Goal: Task Accomplishment & Management: Manage account settings

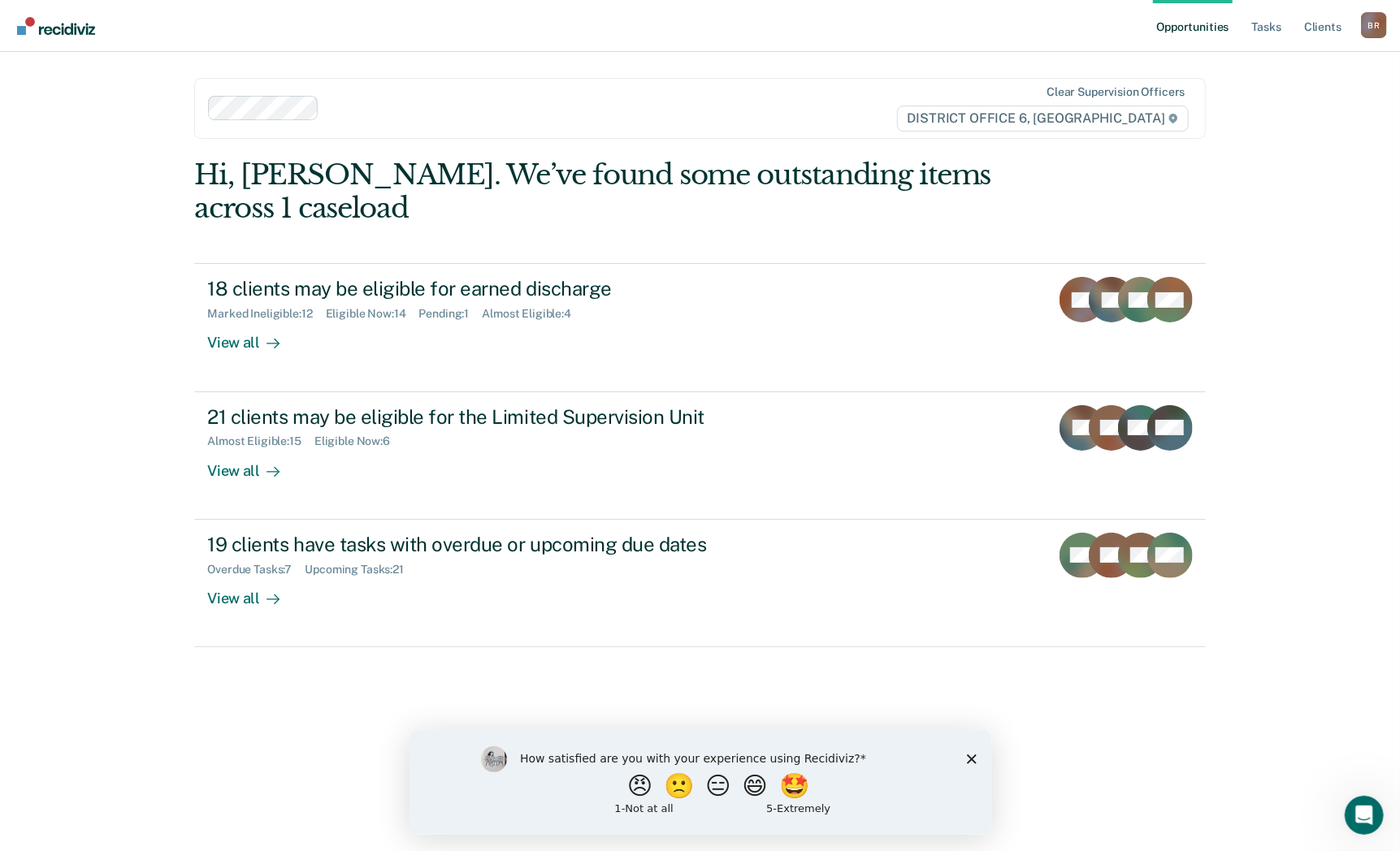
click at [969, 758] on polygon "Close survey" at bounding box center [971, 759] width 10 height 10
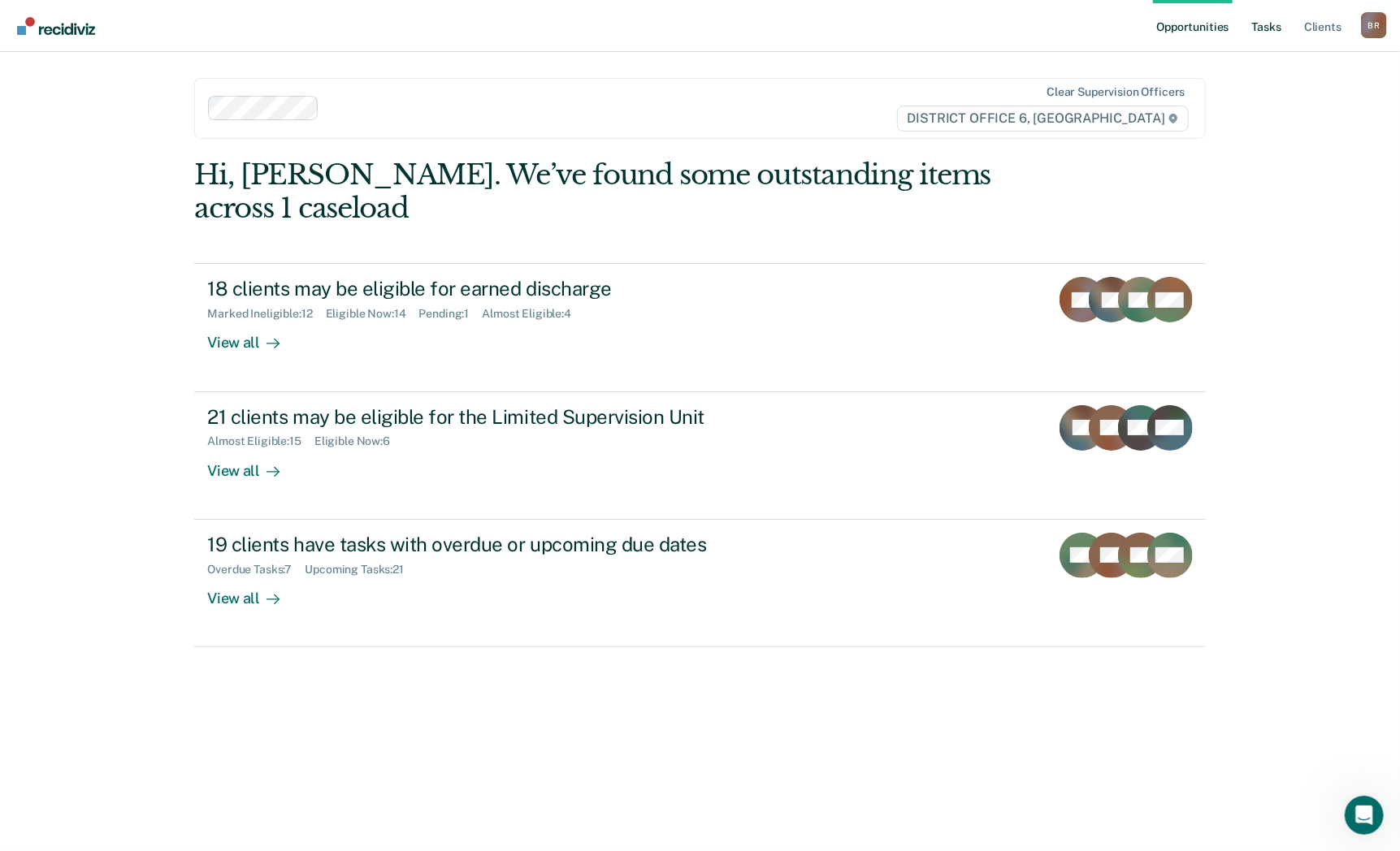
click at [1257, 30] on link "Tasks" at bounding box center [1266, 26] width 36 height 52
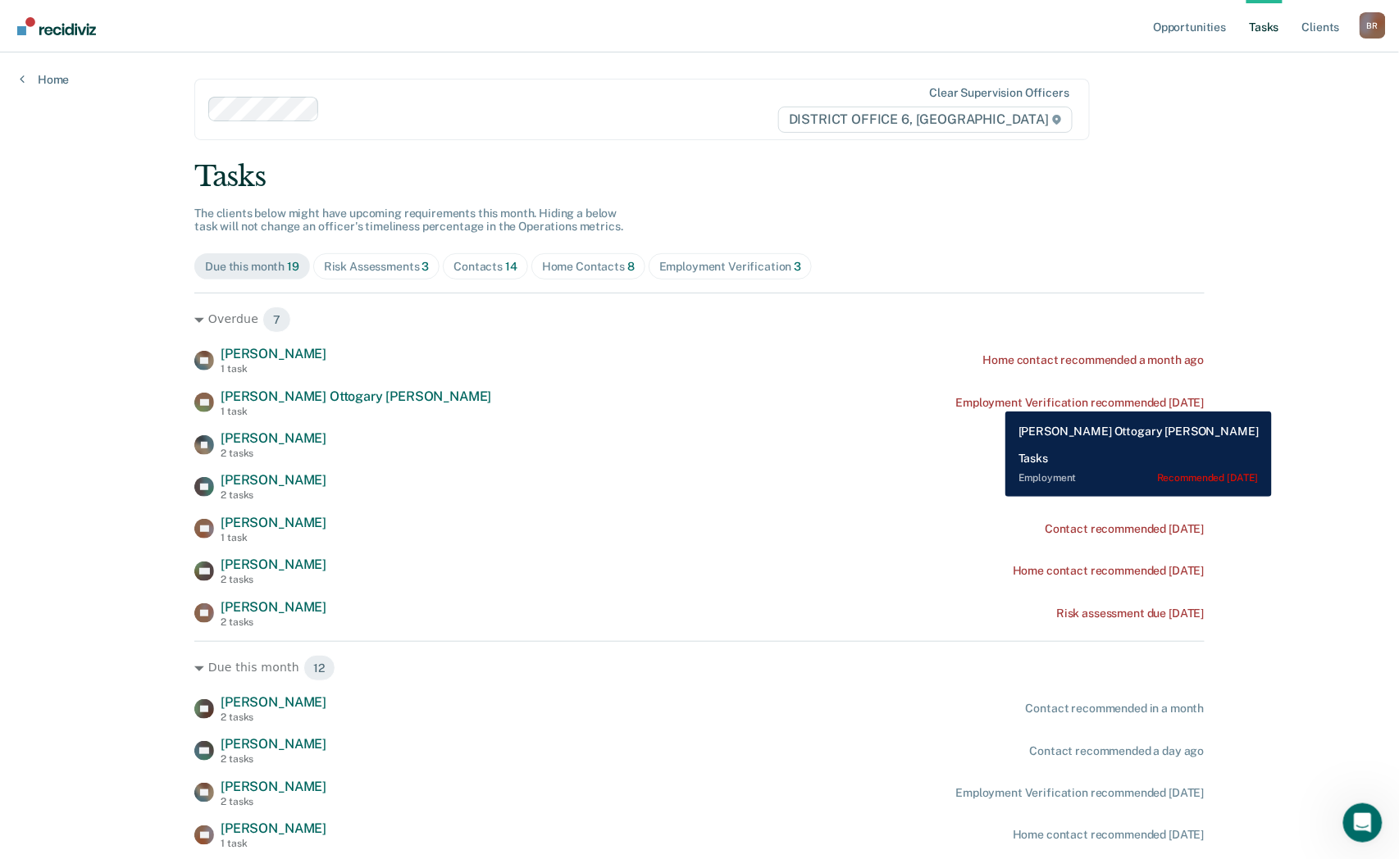
click at [993, 399] on div "Employment Verification recommended [DATE]" at bounding box center [1080, 403] width 248 height 14
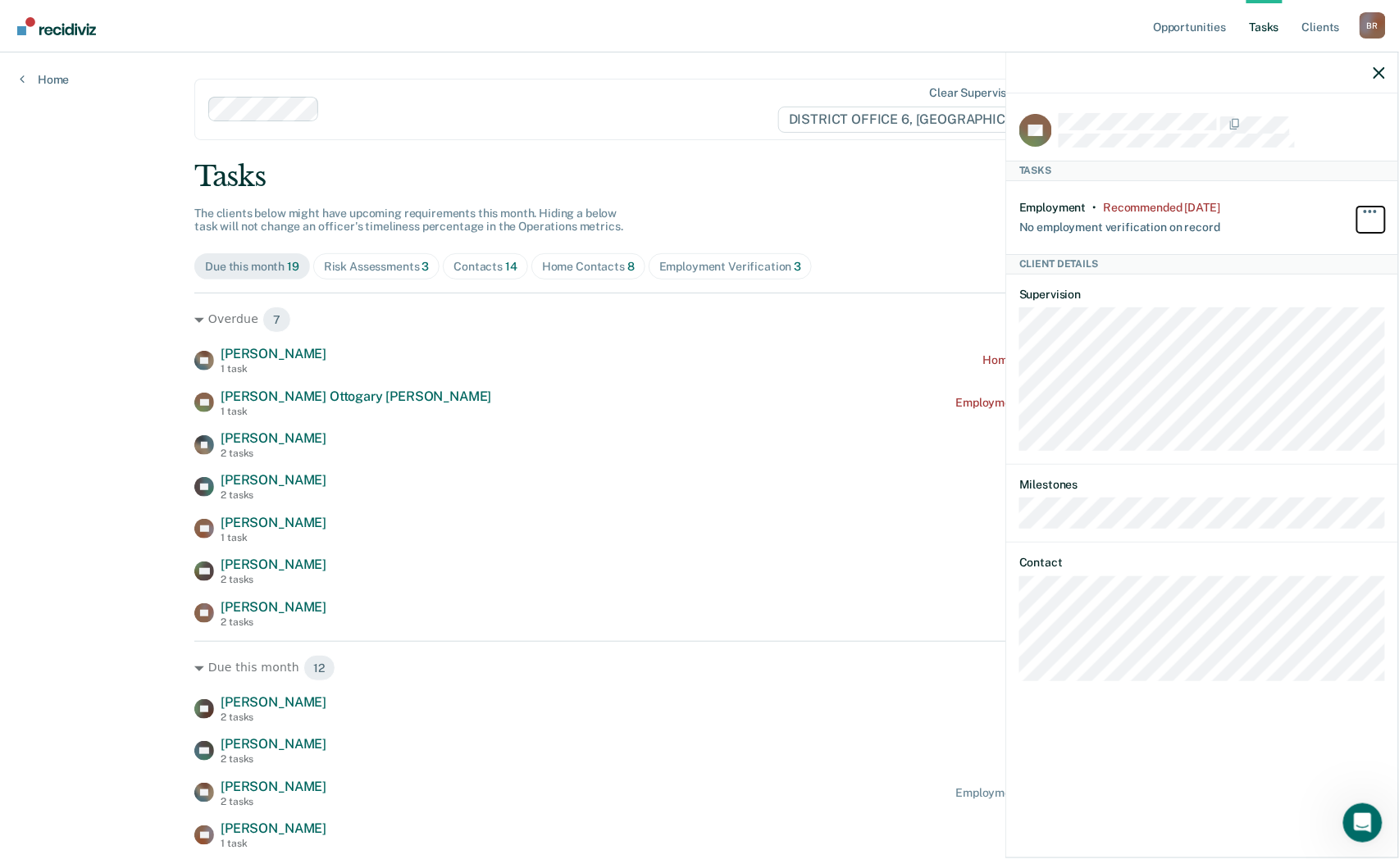
click at [1364, 211] on span "button" at bounding box center [1365, 211] width 3 height 3
click at [1319, 346] on button "90 days" at bounding box center [1326, 342] width 118 height 26
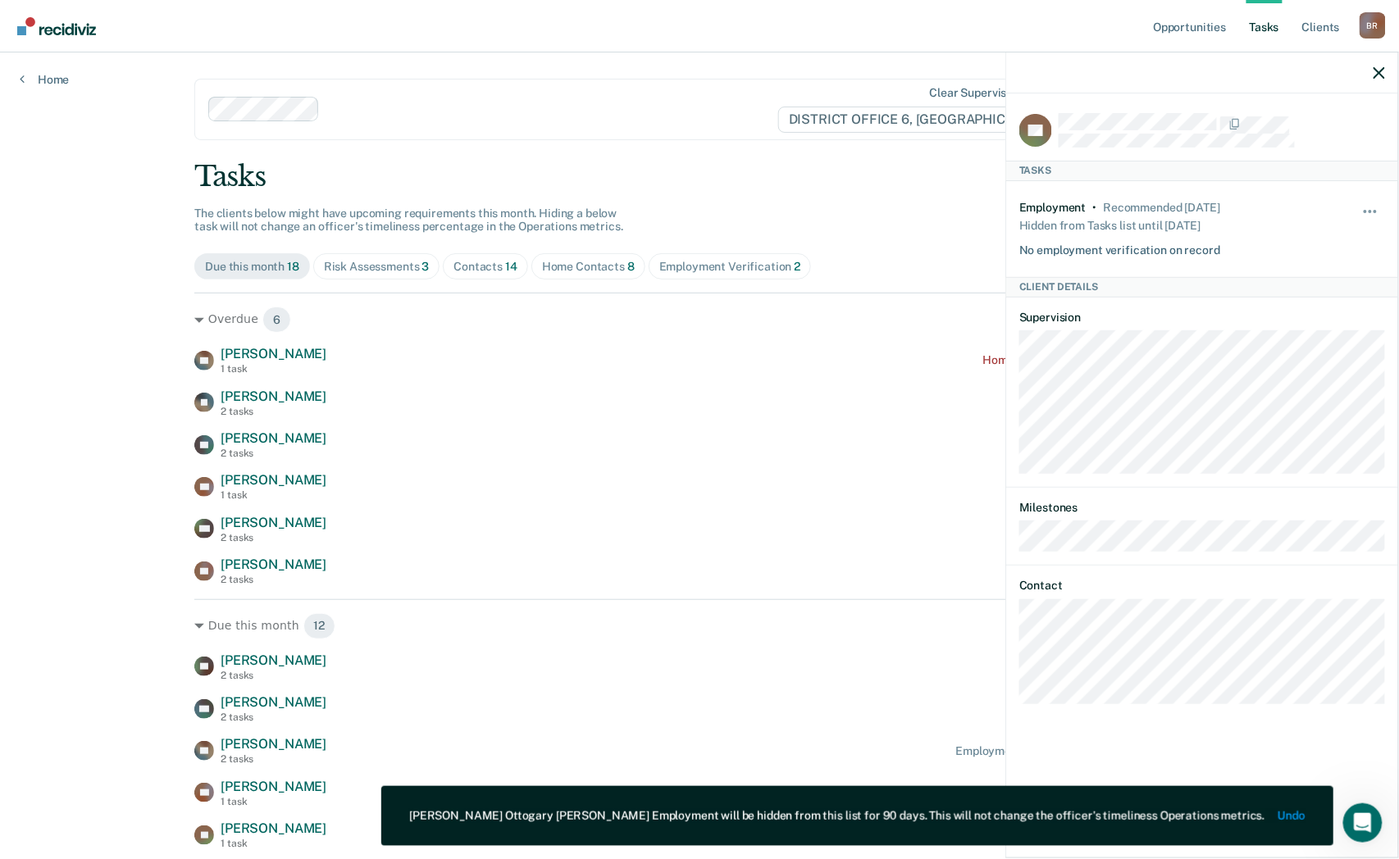
click at [730, 427] on div "AL [PERSON_NAME] 1 task Home contact recommended a month ago JE [PERSON_NAME] 2…" at bounding box center [699, 465] width 1010 height 239
drag, startPoint x: 1383, startPoint y: 72, endPoint x: 1376, endPoint y: 84, distance: 13.2
click at [1382, 75] on icon "button" at bounding box center [1379, 72] width 11 height 11
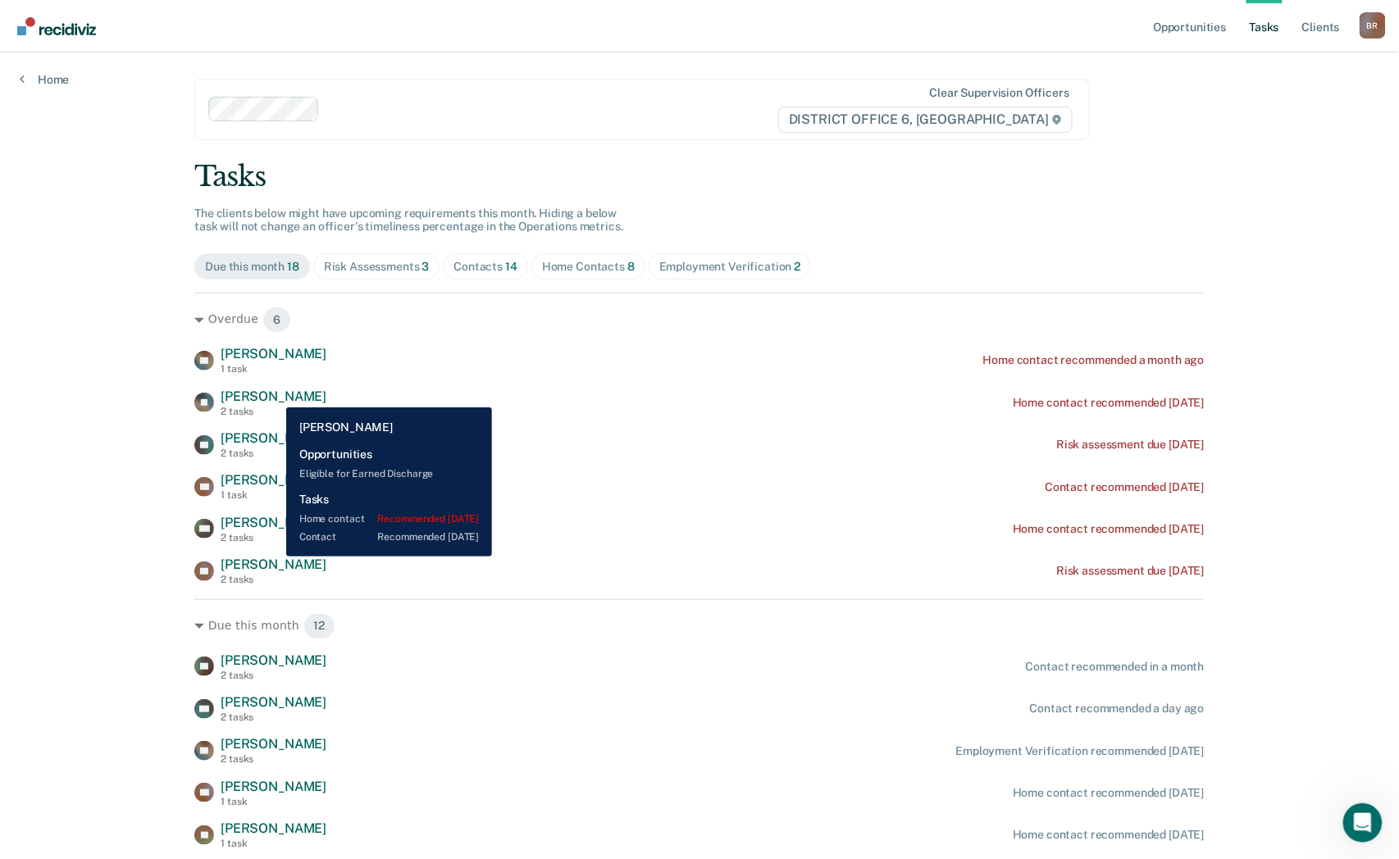
click at [274, 395] on span "[PERSON_NAME]" at bounding box center [274, 397] width 106 height 16
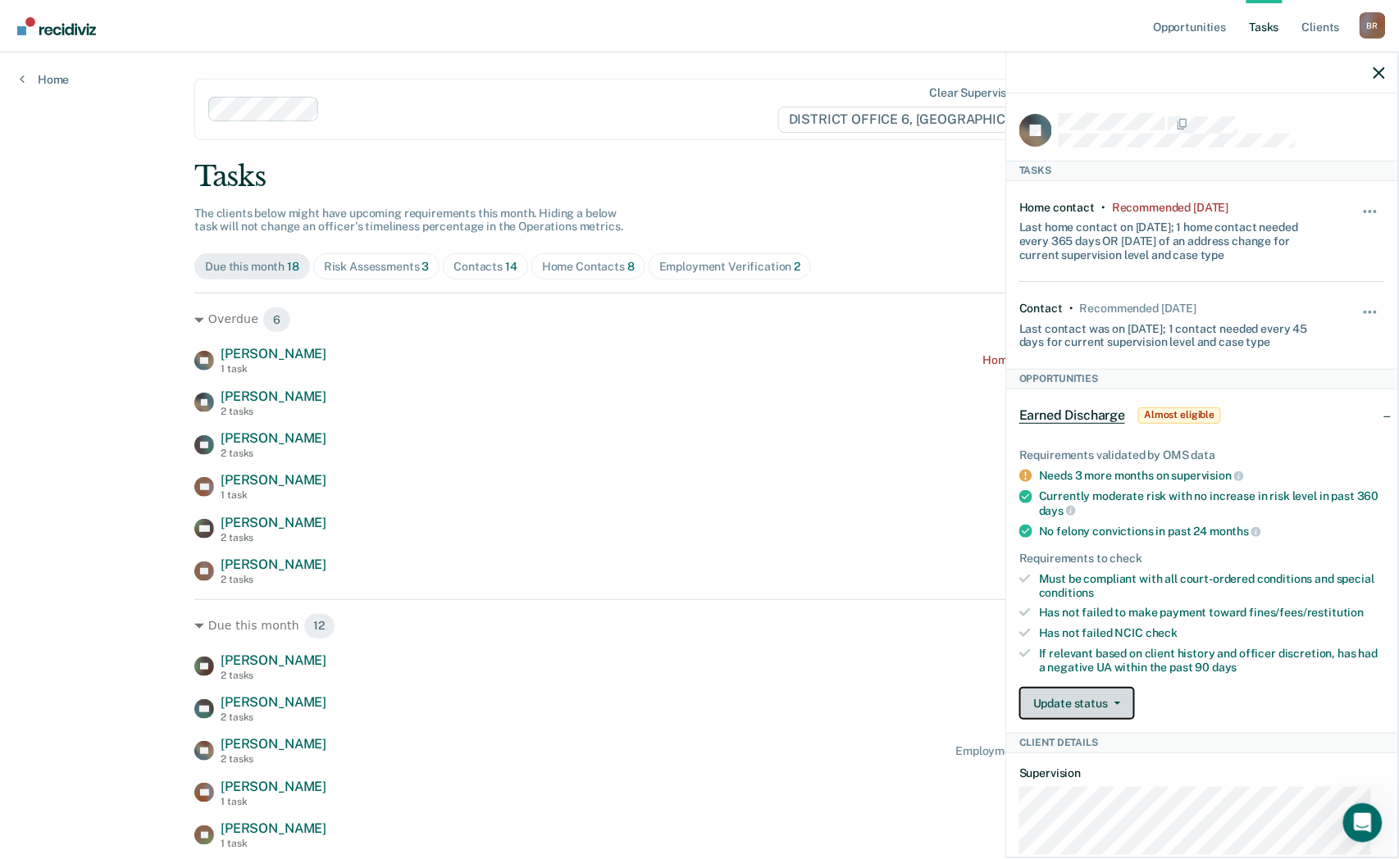
click at [1077, 697] on button "Update status" at bounding box center [1077, 703] width 116 height 33
click at [1100, 764] on button "Mark Ineligible" at bounding box center [1098, 769] width 158 height 26
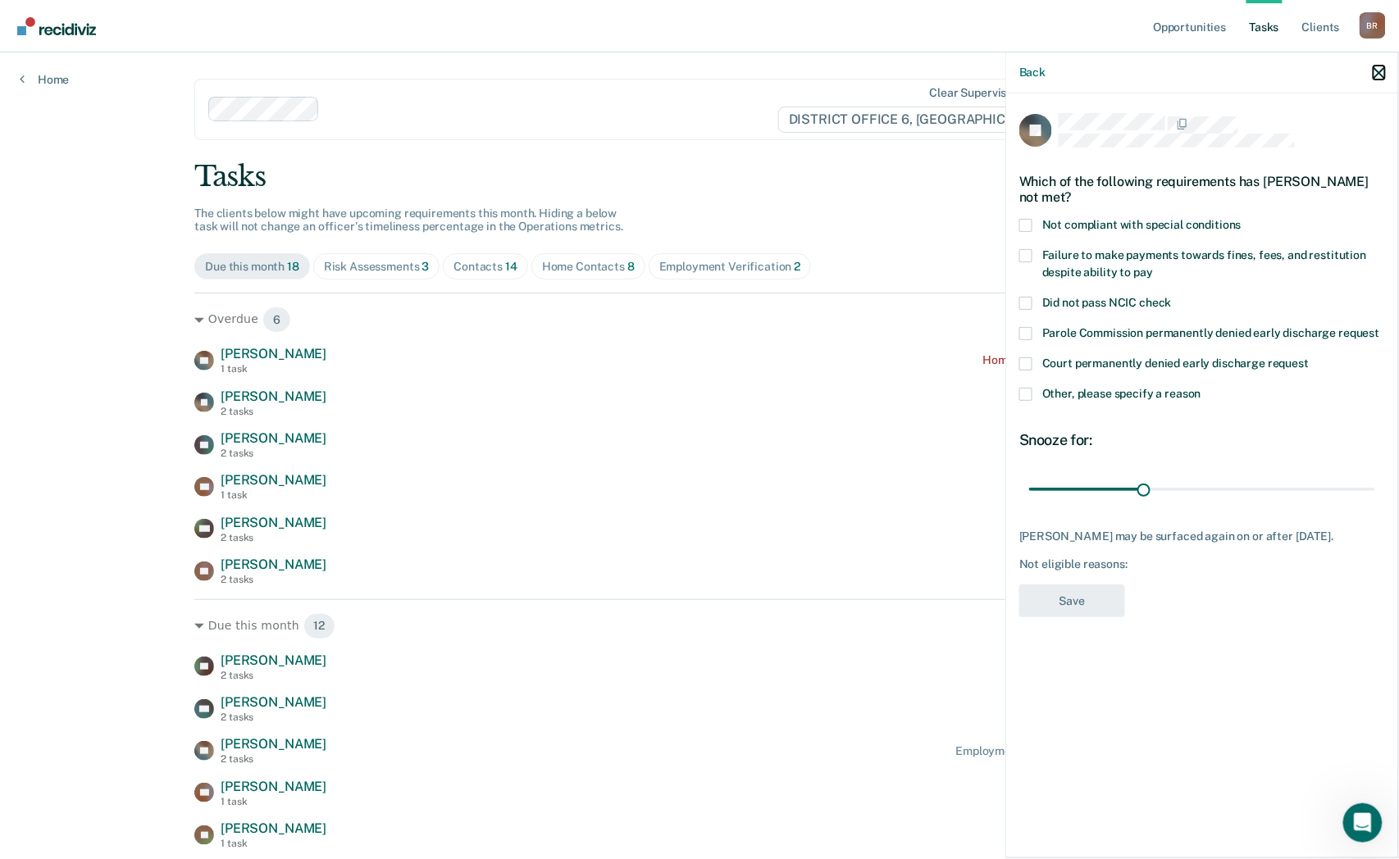
click at [1376, 78] on icon "button" at bounding box center [1379, 72] width 11 height 11
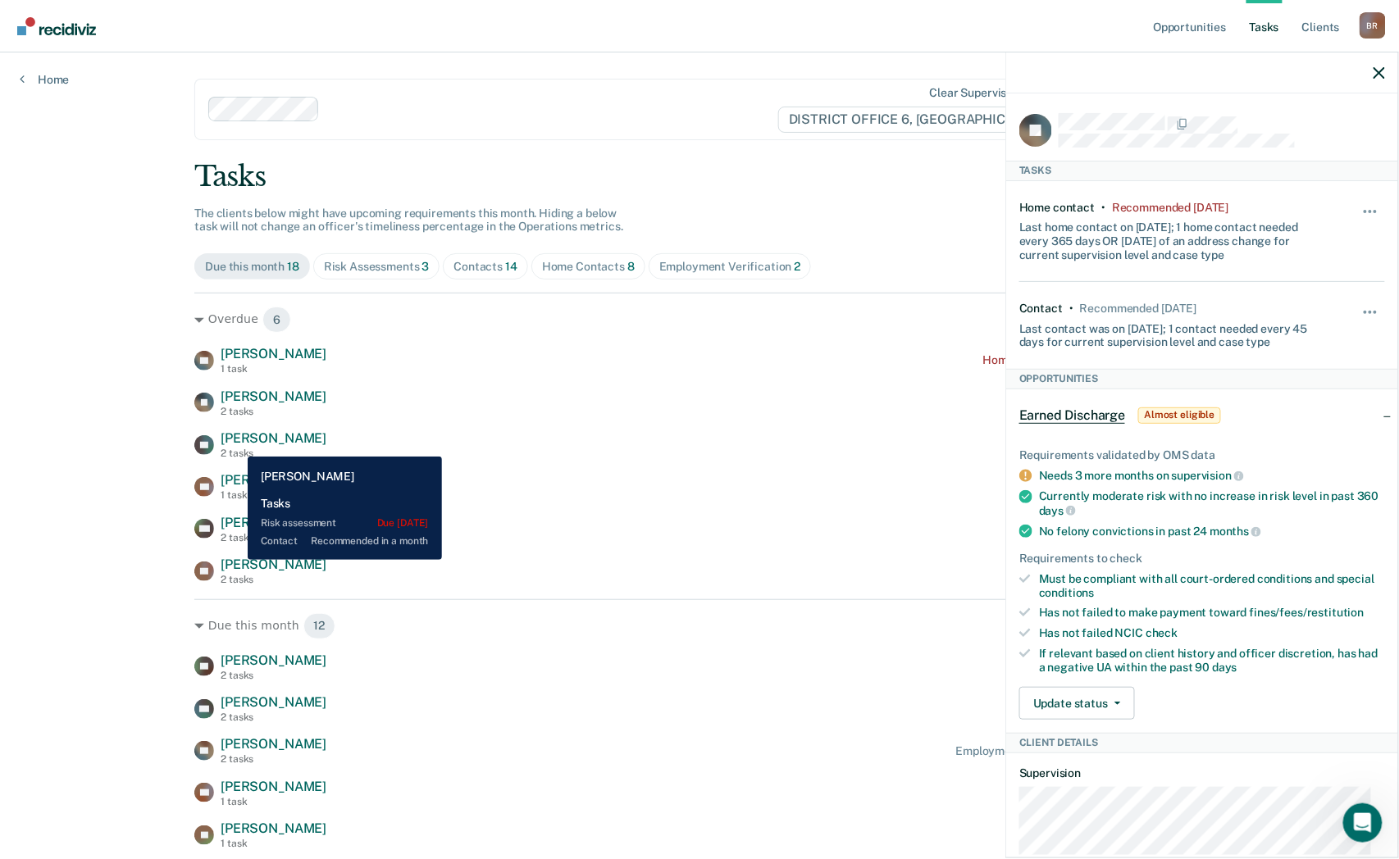
click at [235, 444] on span "[PERSON_NAME]" at bounding box center [274, 439] width 106 height 16
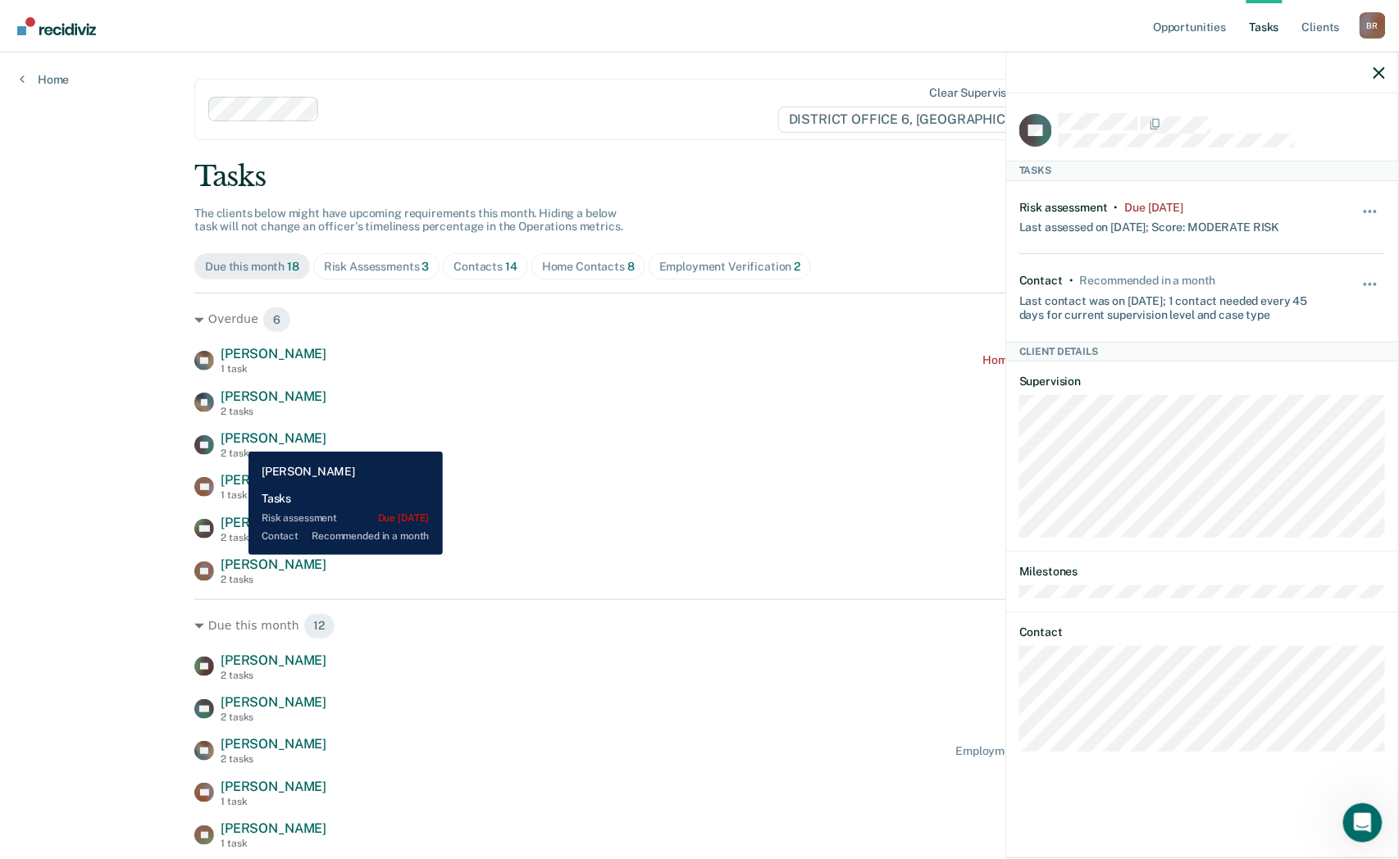
click at [236, 440] on span "[PERSON_NAME]" at bounding box center [274, 439] width 106 height 16
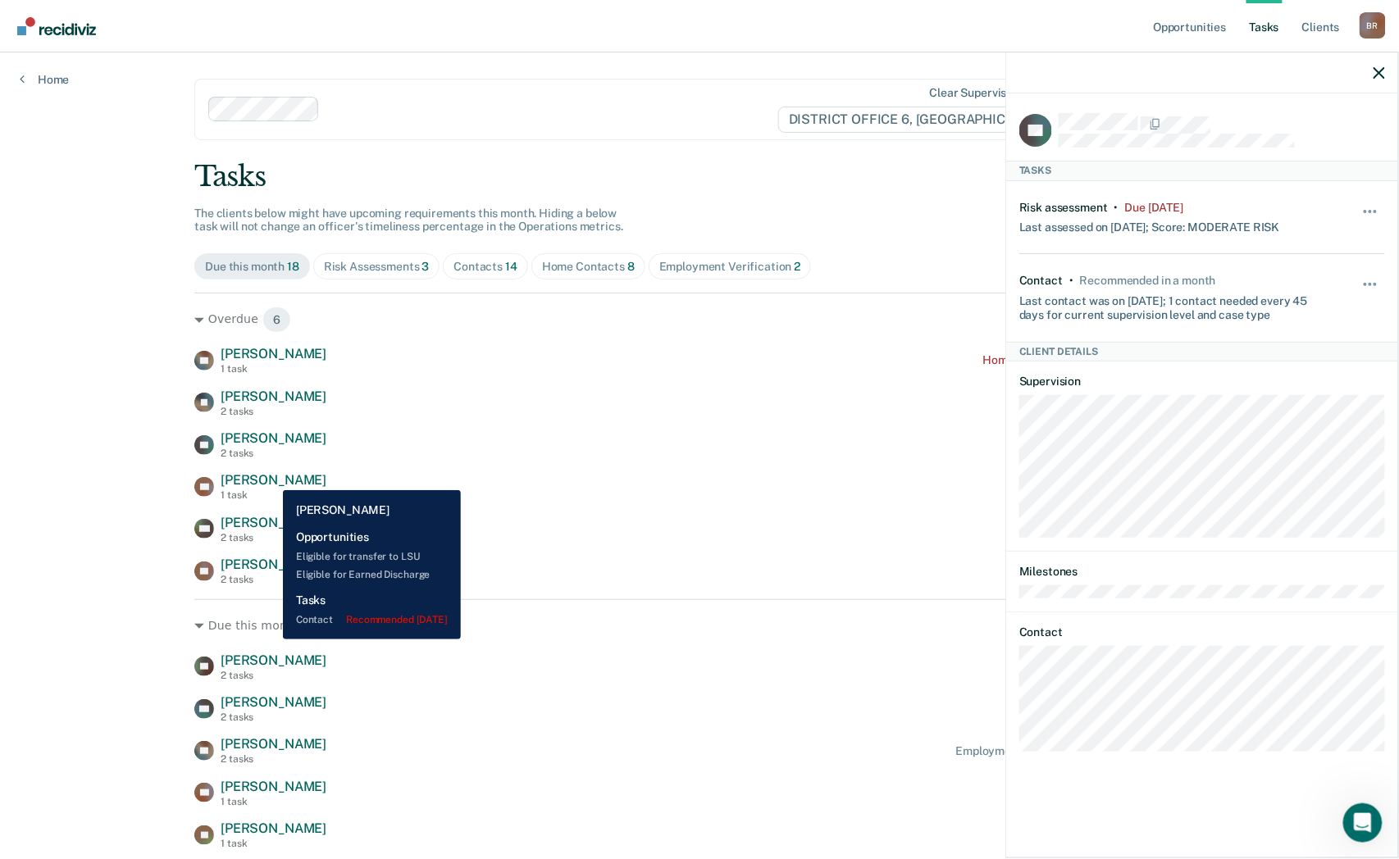
click at [271, 478] on span "[PERSON_NAME]" at bounding box center [274, 480] width 106 height 16
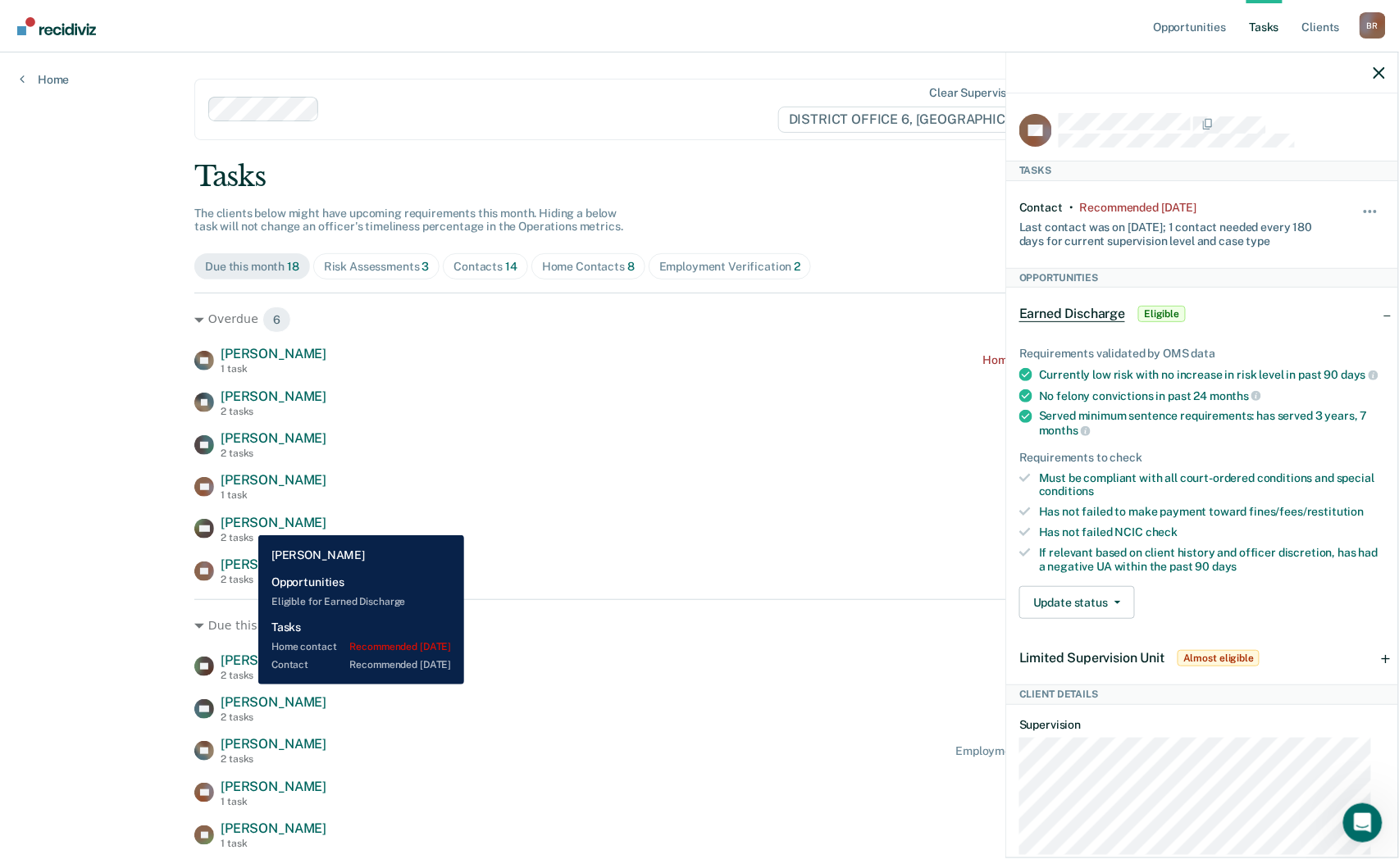
click at [246, 523] on span "[PERSON_NAME]" at bounding box center [274, 523] width 106 height 16
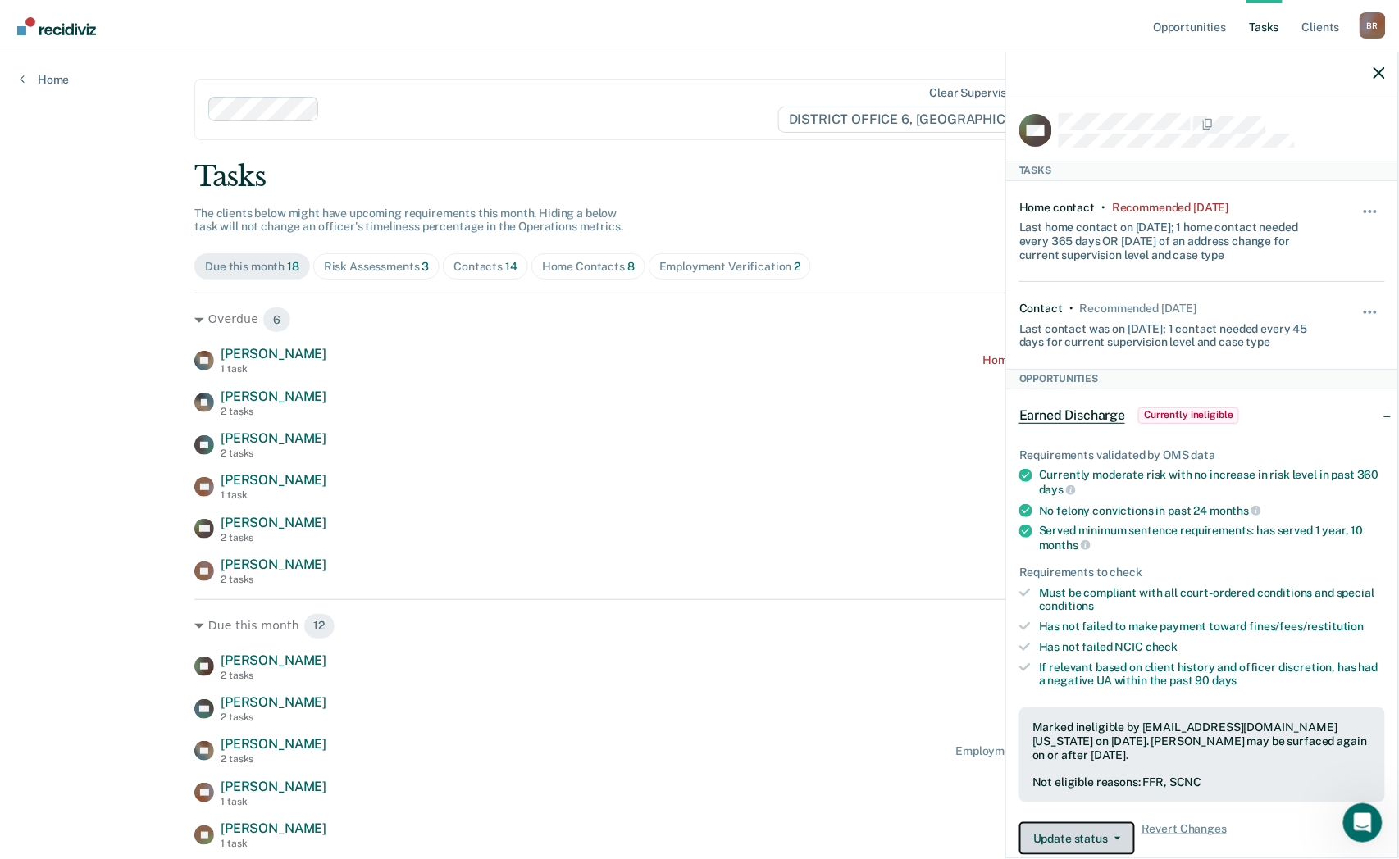
click at [1086, 840] on button "Update status" at bounding box center [1077, 839] width 116 height 33
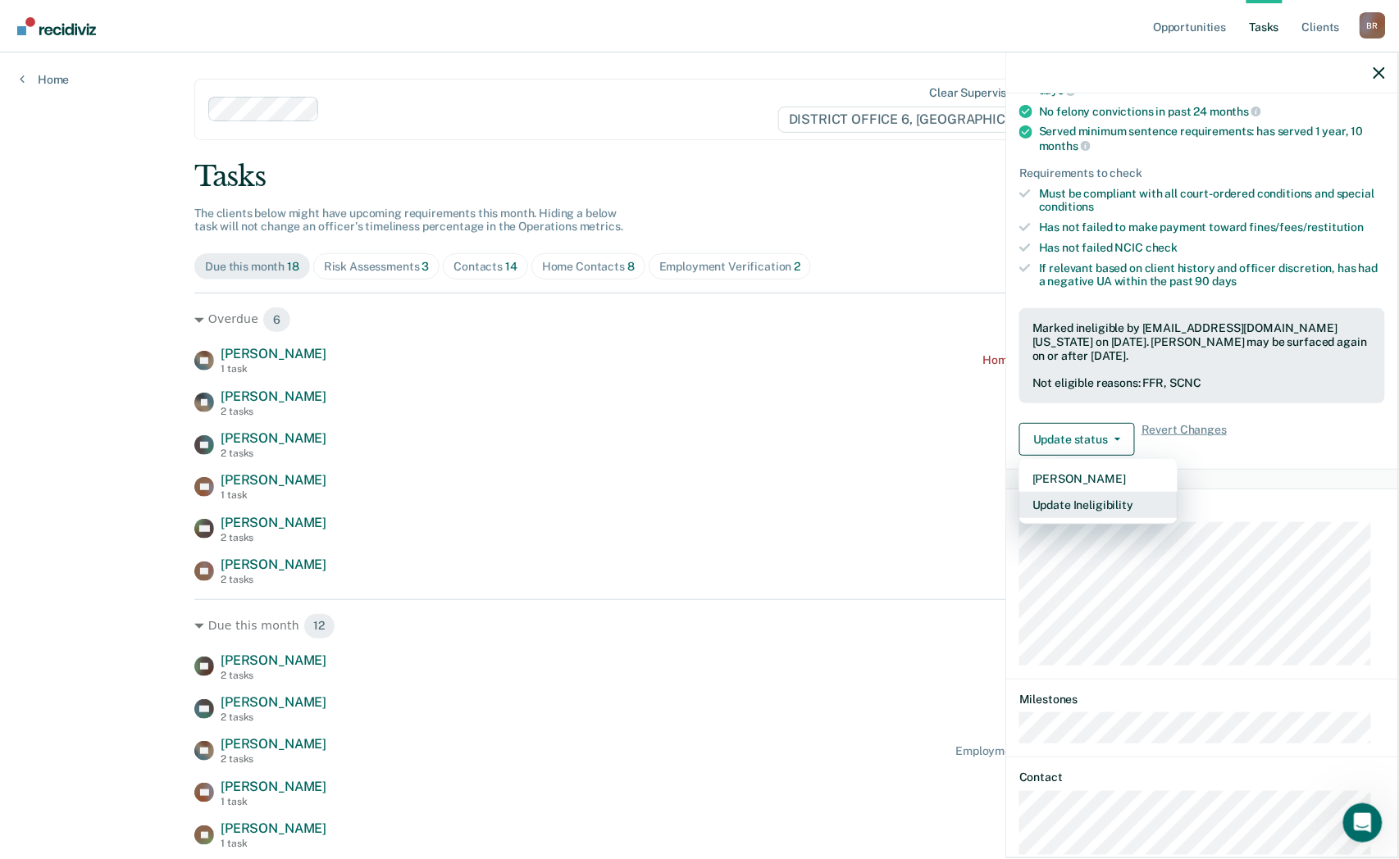
click at [1066, 505] on button "Update Ineligibility" at bounding box center [1098, 505] width 158 height 26
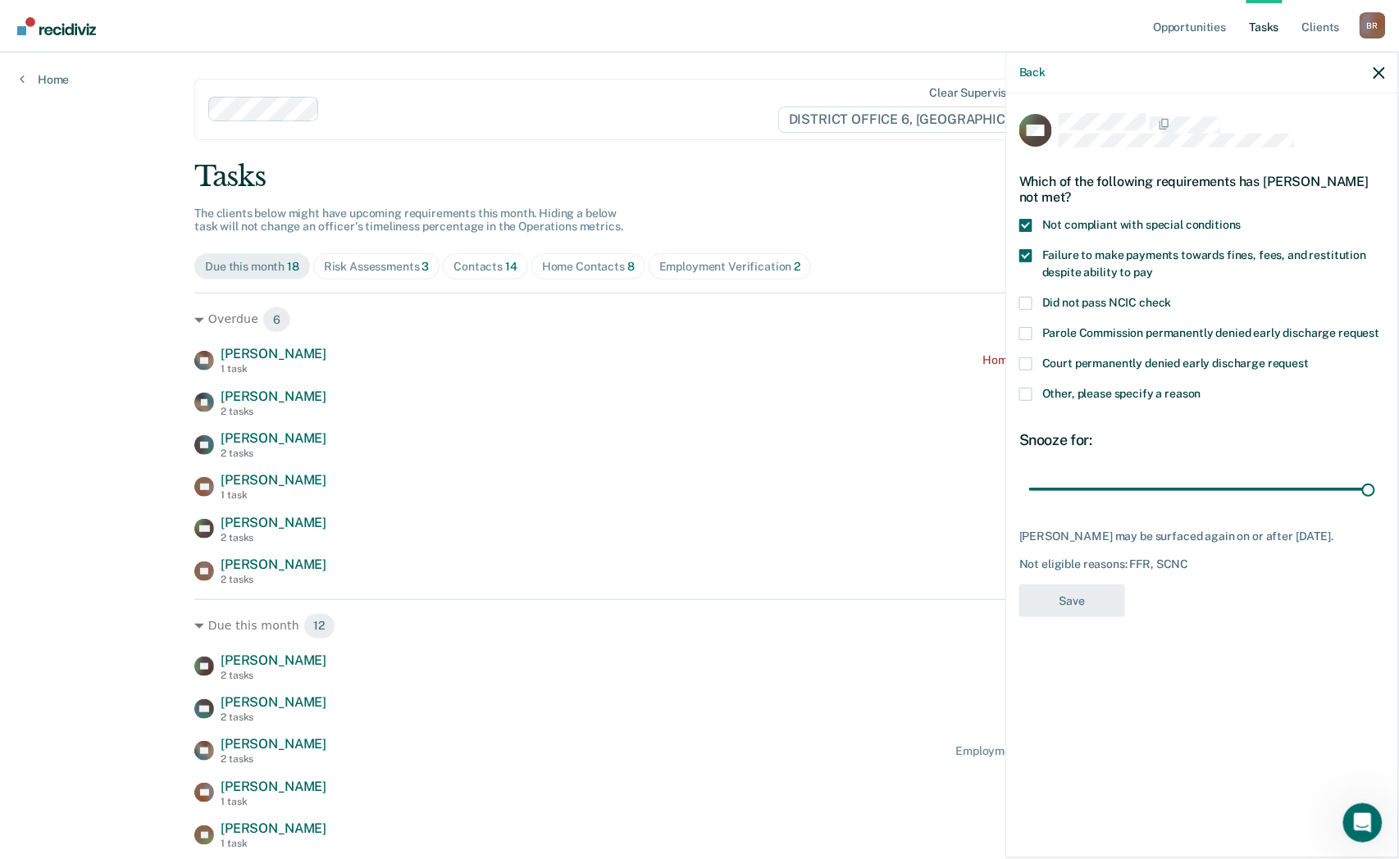
click at [1029, 219] on span at bounding box center [1025, 225] width 13 height 13
click at [1242, 219] on input "Not compliant with special conditions" at bounding box center [1242, 219] width 0 height 0
click at [1028, 224] on span at bounding box center [1025, 225] width 13 height 13
click at [1242, 219] on input "Not compliant with special conditions" at bounding box center [1242, 219] width 0 height 0
click at [1378, 75] on icon "button" at bounding box center [1379, 72] width 11 height 11
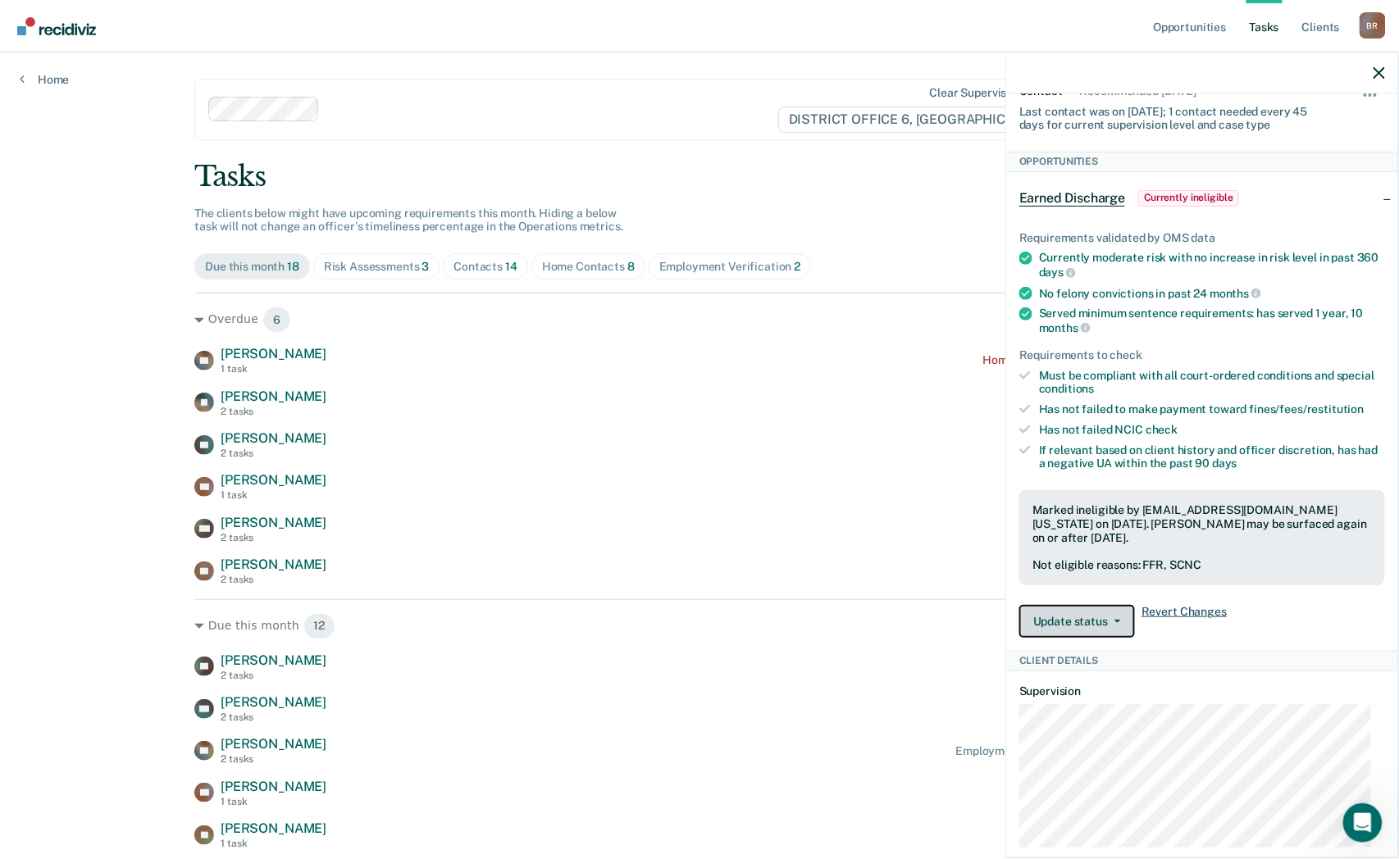
scroll to position [126, 0]
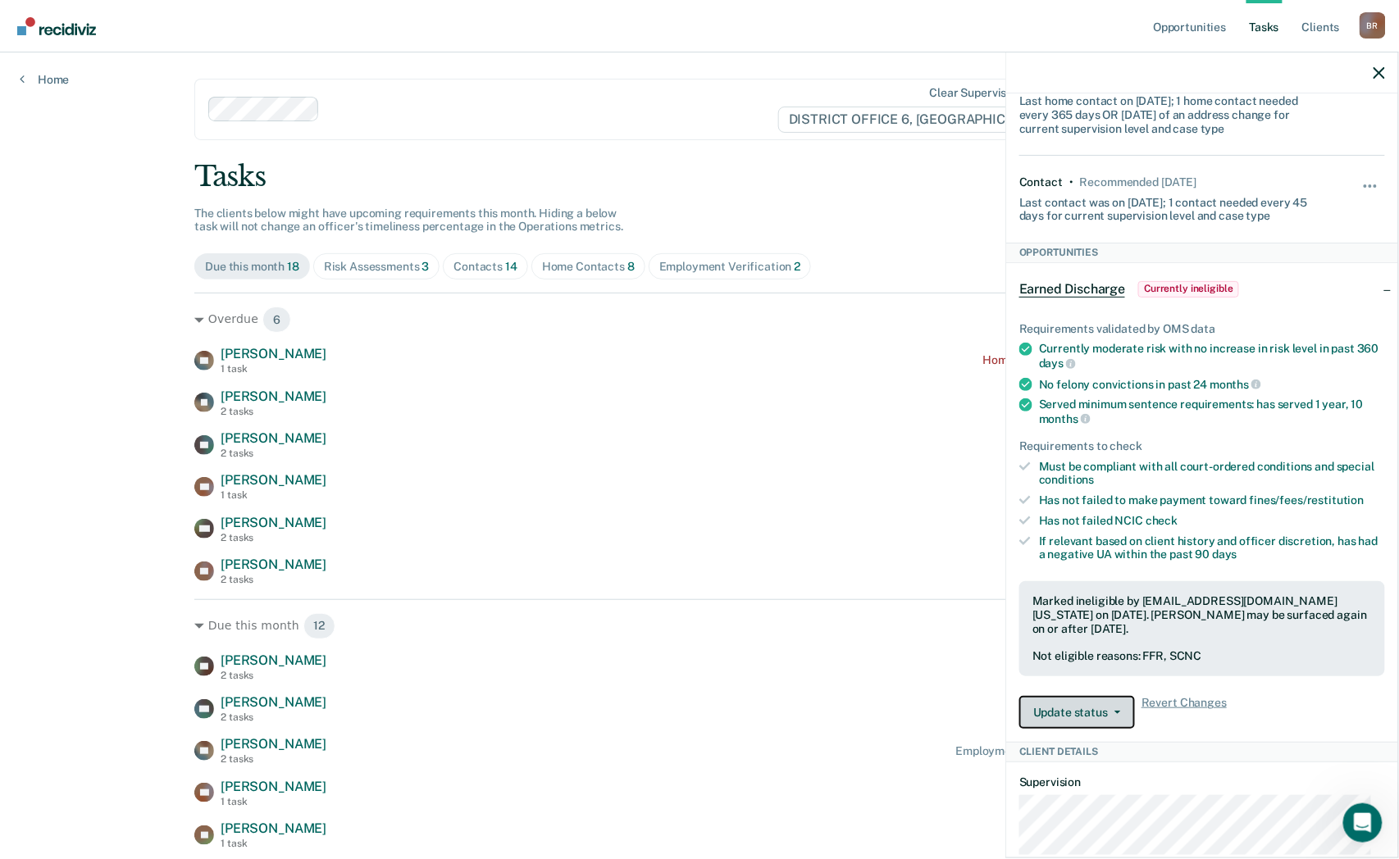
click at [1081, 706] on button "Update status" at bounding box center [1077, 712] width 116 height 33
click at [1296, 710] on div "Update status [PERSON_NAME] Update Ineligibility Revert Changes" at bounding box center [1202, 712] width 366 height 33
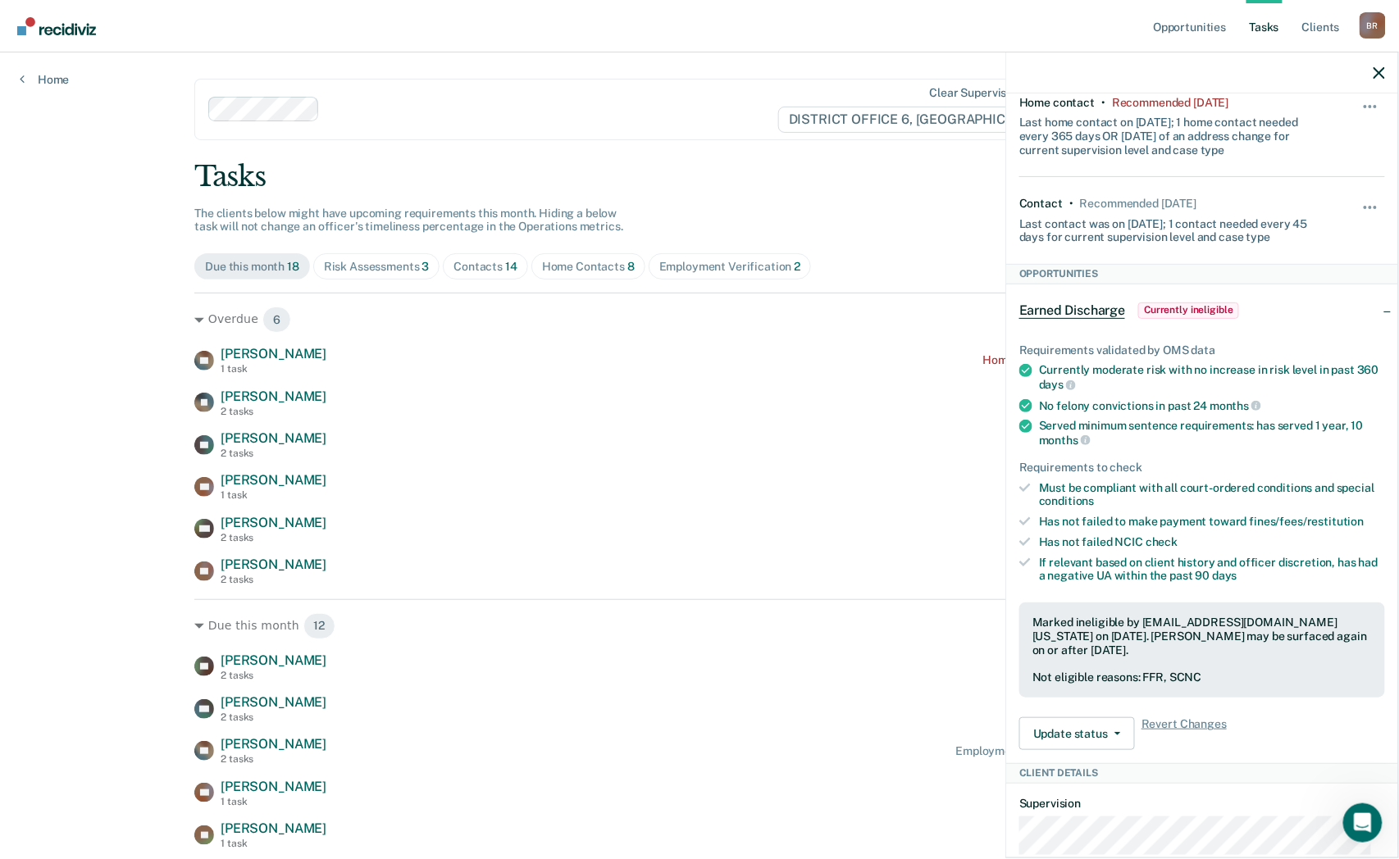
scroll to position [0, 0]
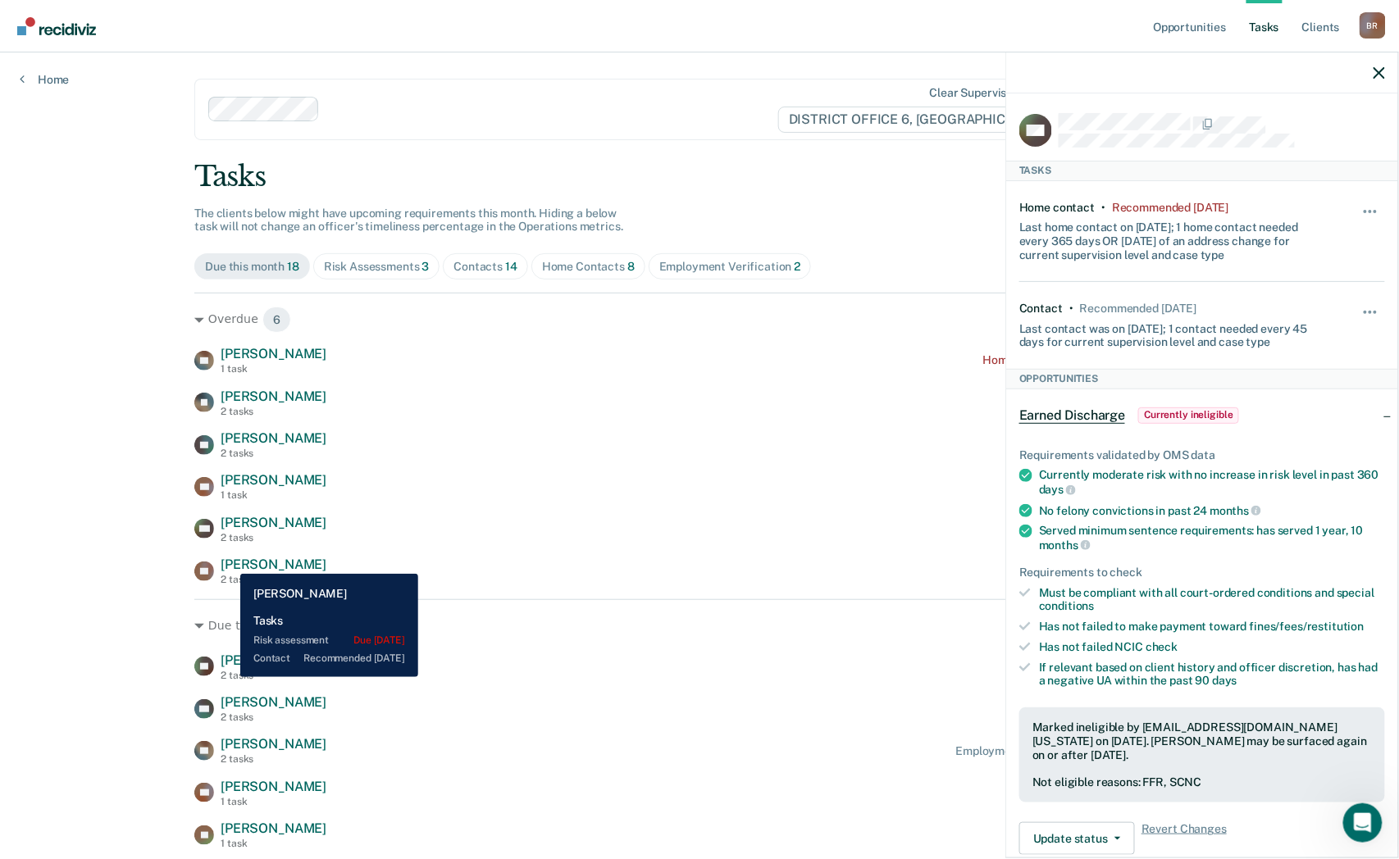
click at [228, 562] on span "[PERSON_NAME]" at bounding box center [274, 565] width 106 height 16
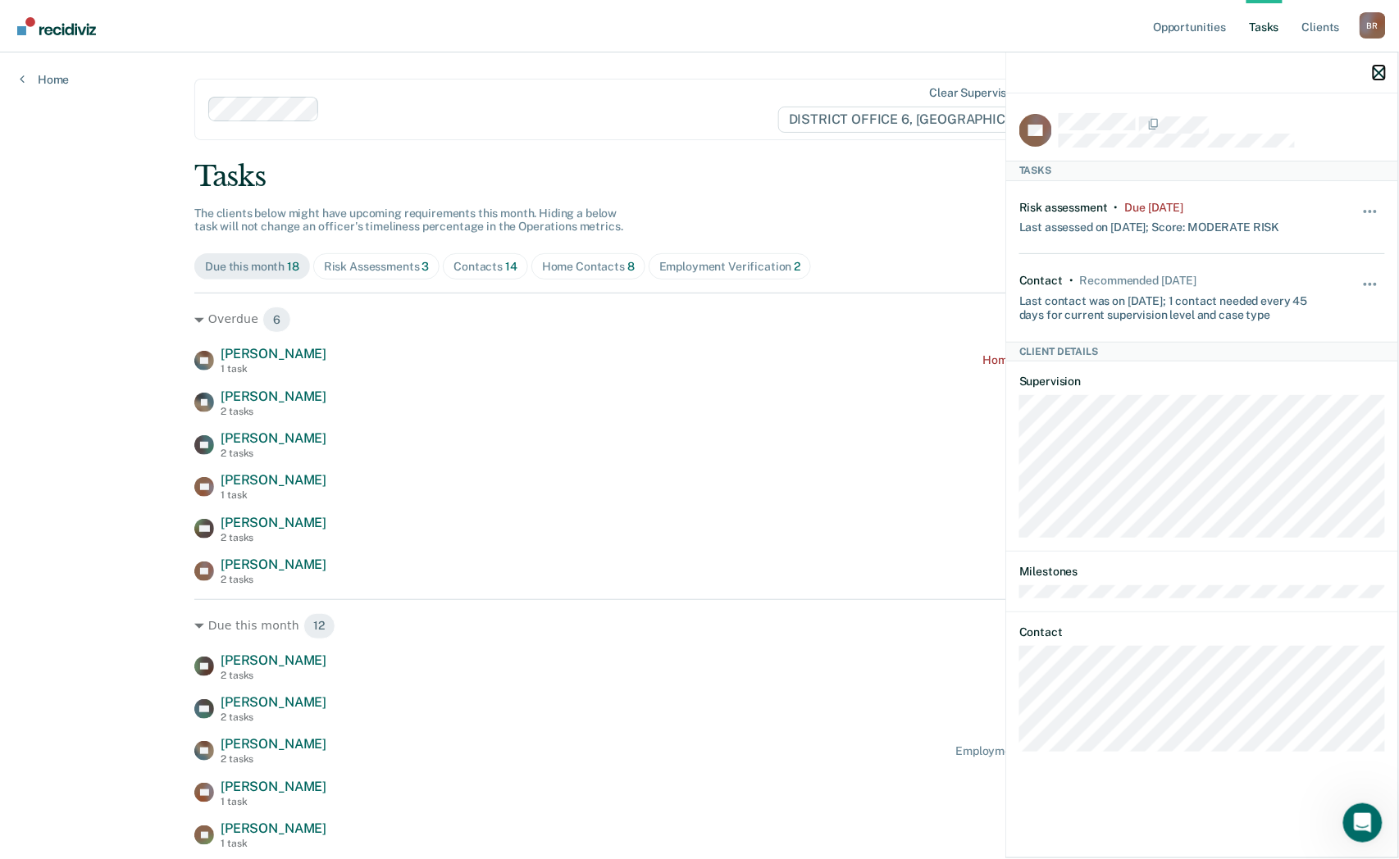
click at [1379, 71] on icon "button" at bounding box center [1379, 72] width 11 height 11
